Goal: Find specific page/section: Find specific page/section

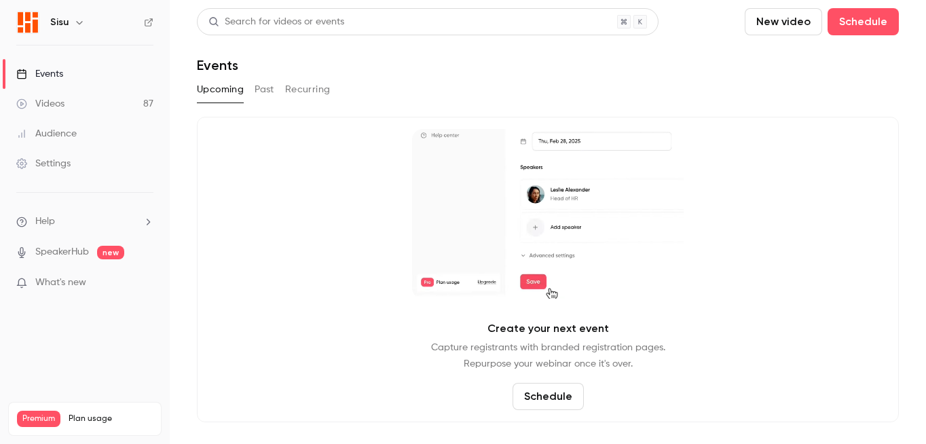
click at [111, 92] on link "Videos 87" at bounding box center [85, 104] width 170 height 30
